Goal: Navigation & Orientation: Find specific page/section

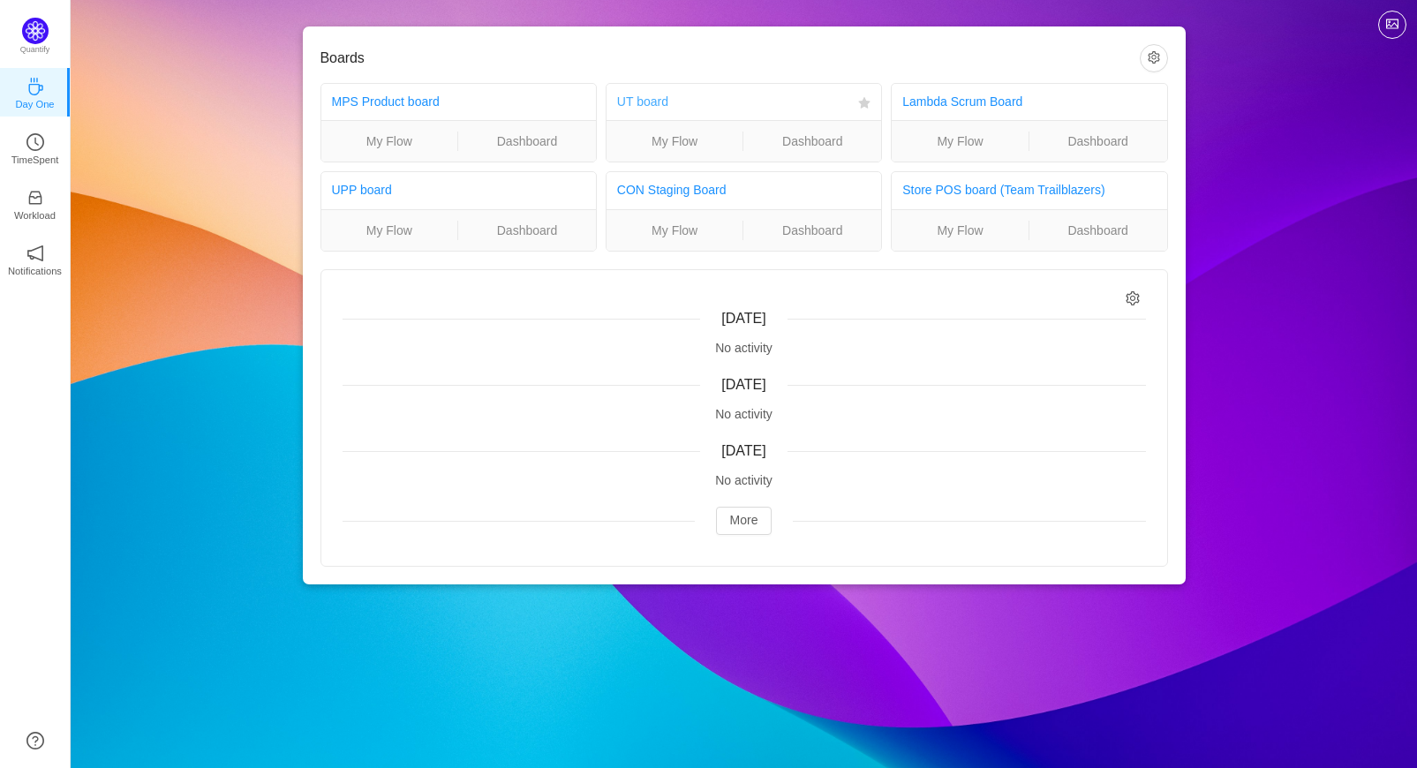
click at [657, 105] on link "UT board" at bounding box center [642, 101] width 51 height 14
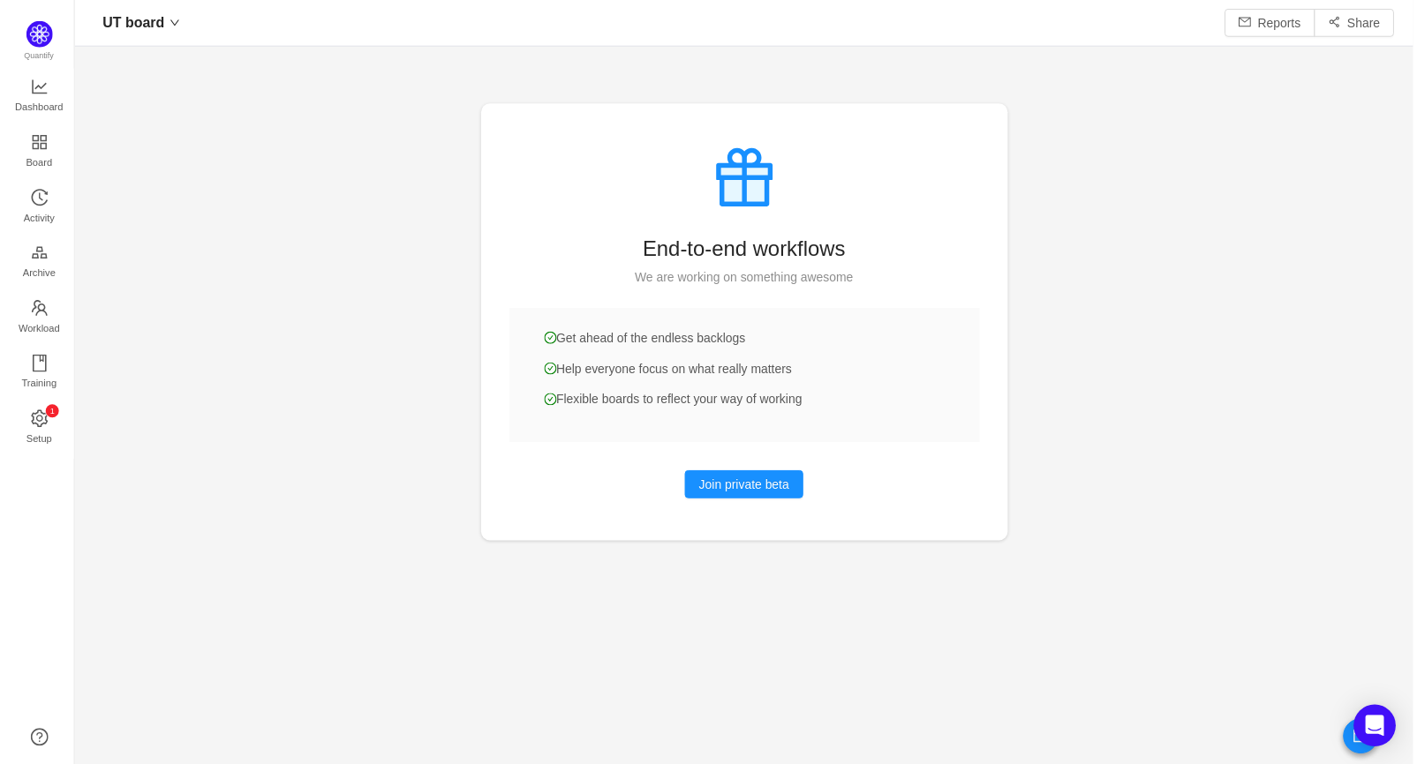
scroll to position [738, 1306]
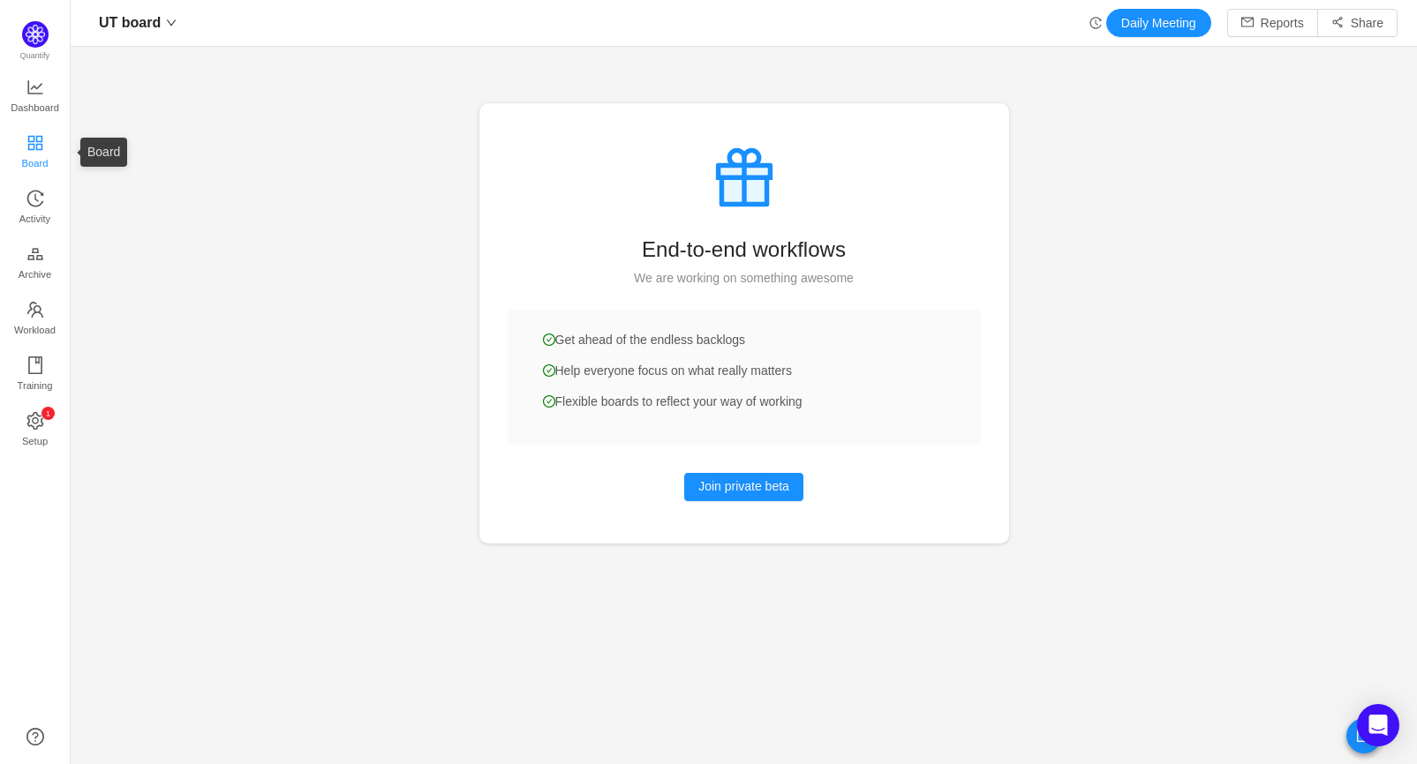
click at [36, 150] on span "Board" at bounding box center [35, 163] width 26 height 35
click at [34, 146] on span "Board" at bounding box center [35, 163] width 26 height 35
